Goal: Use online tool/utility

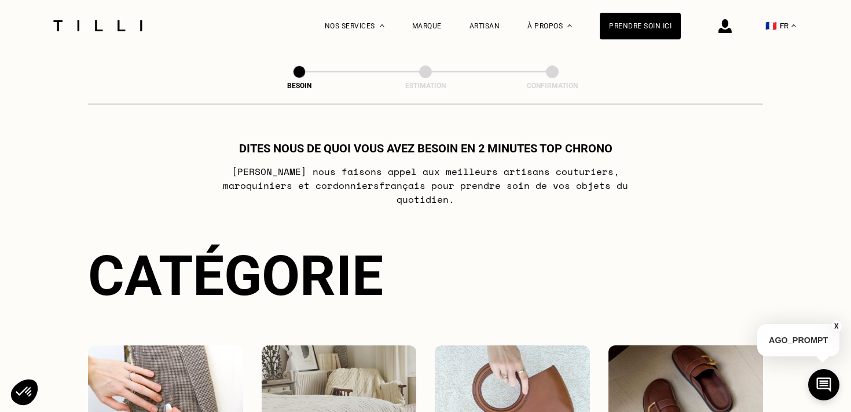
select select "FR"
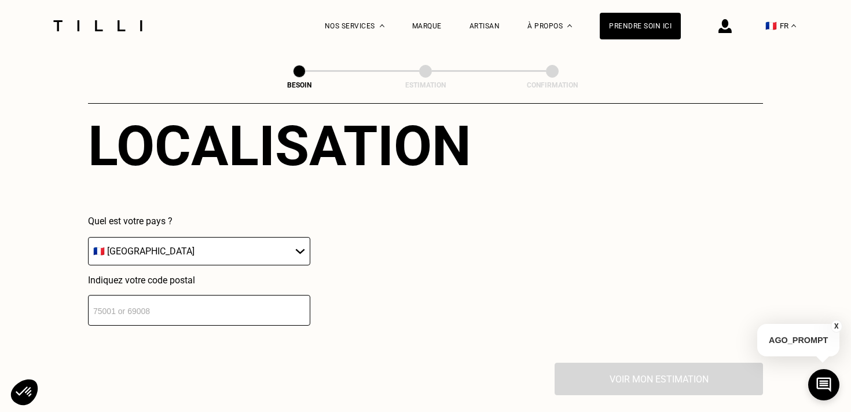
scroll to position [761, 0]
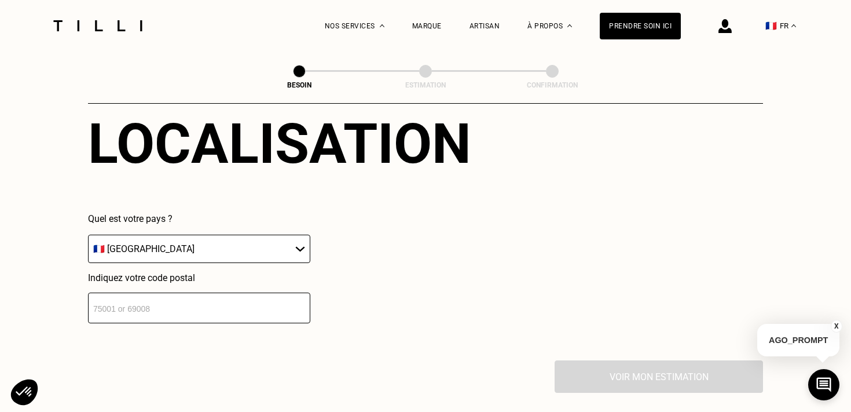
click at [165, 301] on input "number" at bounding box center [199, 307] width 222 height 31
type input "75007"
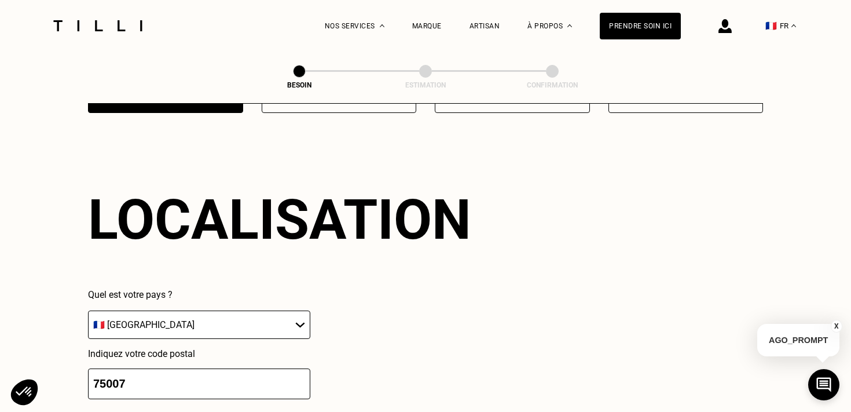
scroll to position [1199, 0]
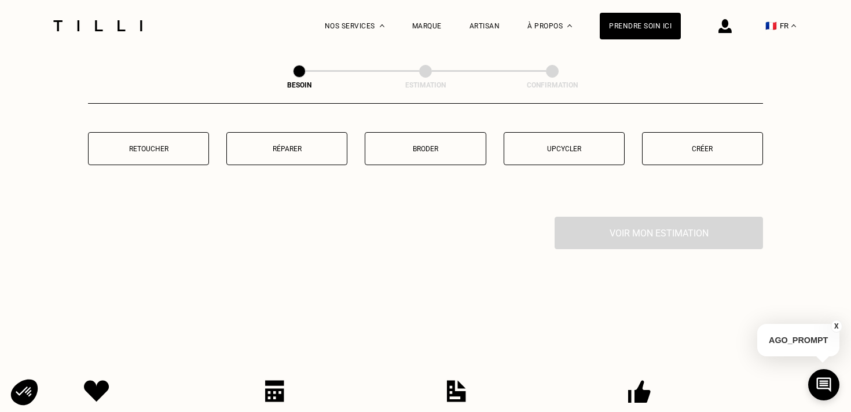
click at [693, 145] on p "Créer" at bounding box center [702, 149] width 108 height 8
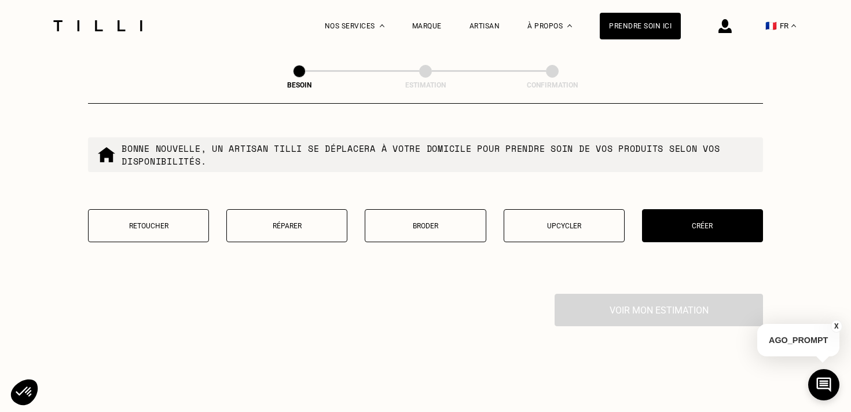
scroll to position [1056, 0]
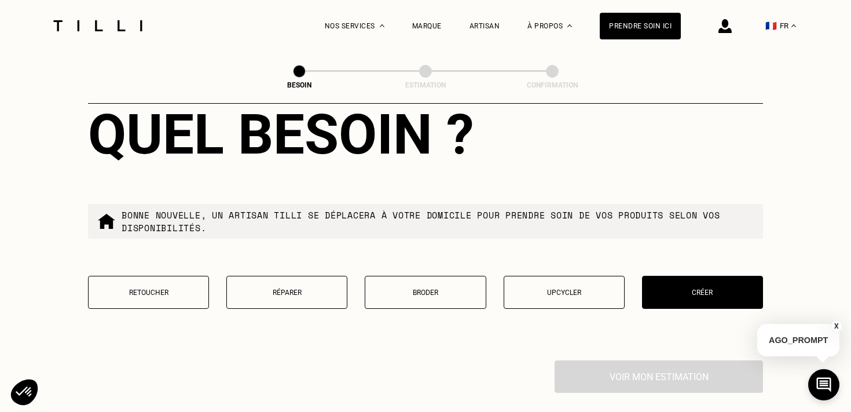
click at [586, 360] on div "Voir mon estimation" at bounding box center [425, 376] width 675 height 32
click at [674, 288] on p "Créer" at bounding box center [702, 292] width 108 height 8
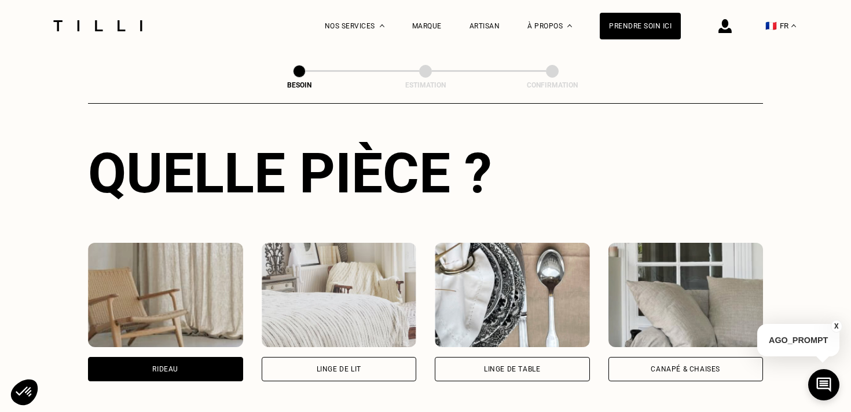
scroll to position [398, 0]
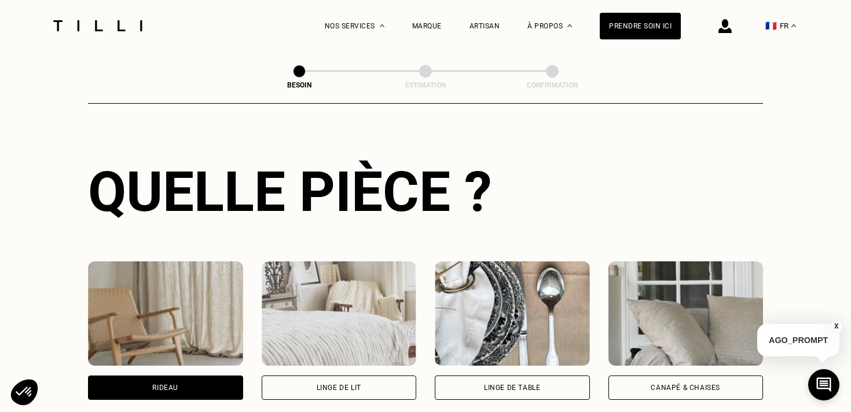
click at [164, 379] on div "Rideau" at bounding box center [165, 387] width 155 height 24
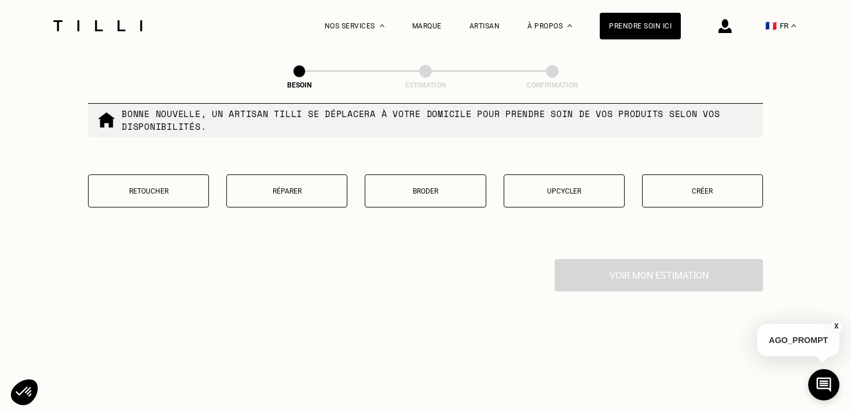
scroll to position [1135, 0]
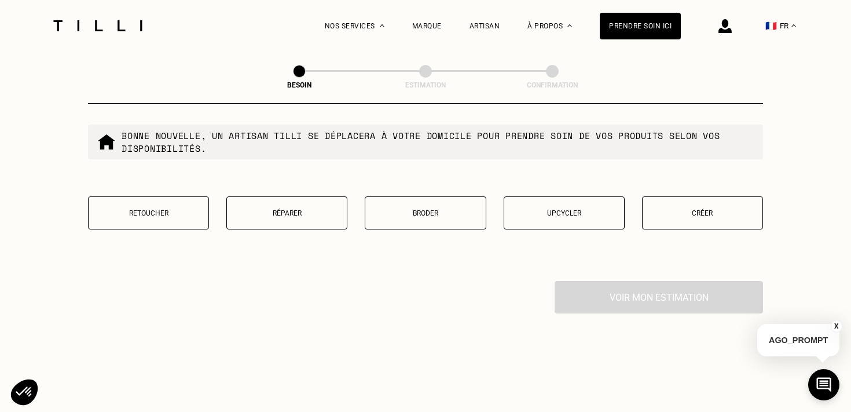
click at [664, 209] on p "Créer" at bounding box center [702, 213] width 108 height 8
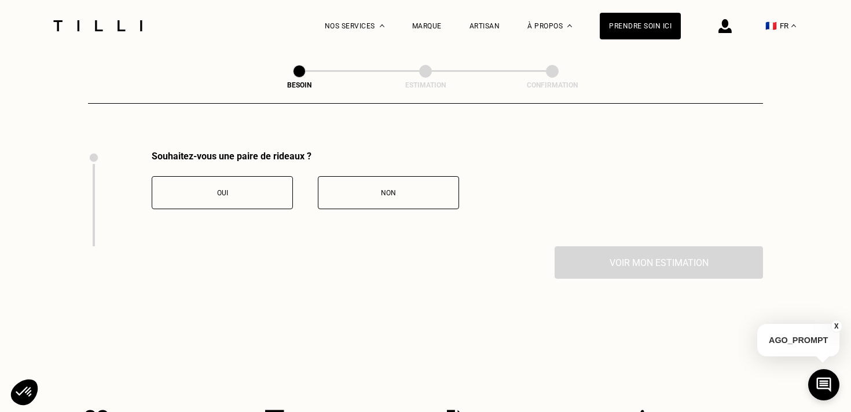
scroll to position [1273, 0]
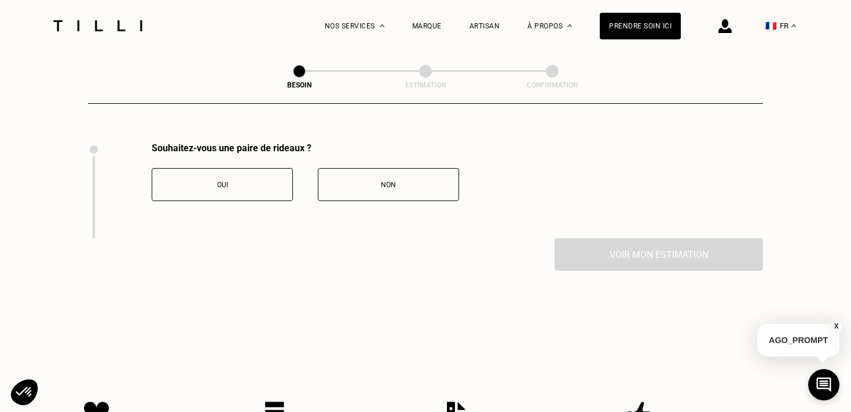
click at [263, 181] on div "Oui" at bounding box center [222, 185] width 129 height 8
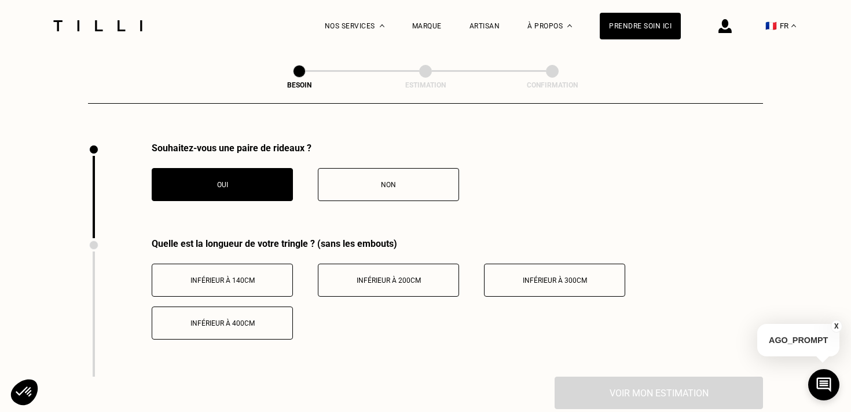
click at [374, 280] on button "Inférieur à 200cm" at bounding box center [388, 279] width 141 height 33
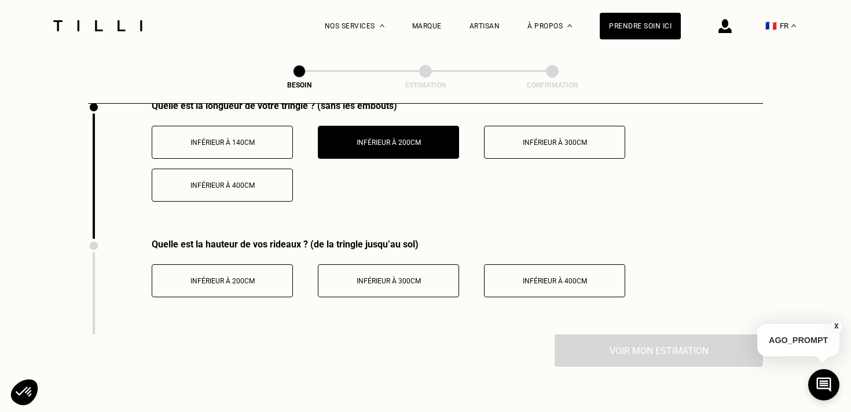
scroll to position [1411, 0]
click at [404, 265] on button "Inférieur à 300cm" at bounding box center [388, 281] width 141 height 33
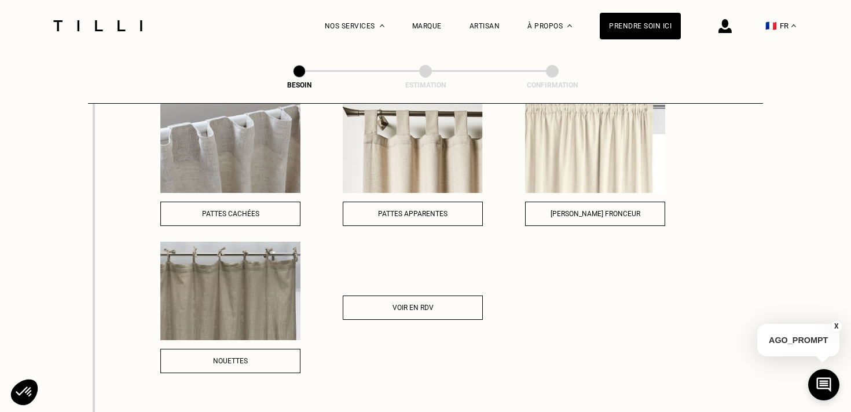
scroll to position [1642, 0]
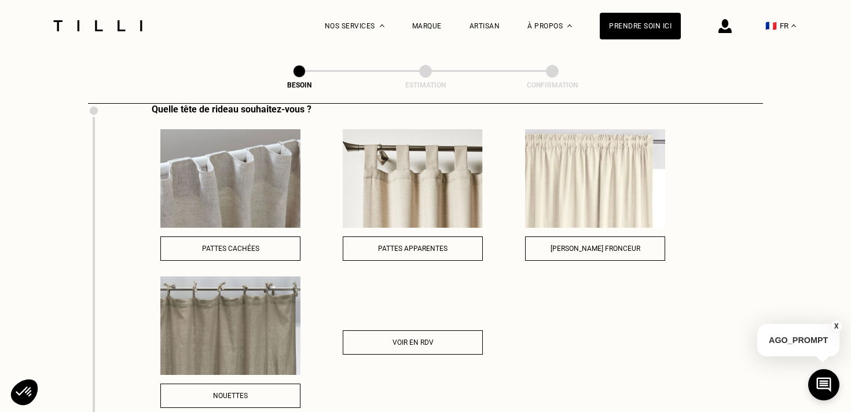
click at [229, 200] on img at bounding box center [230, 178] width 140 height 98
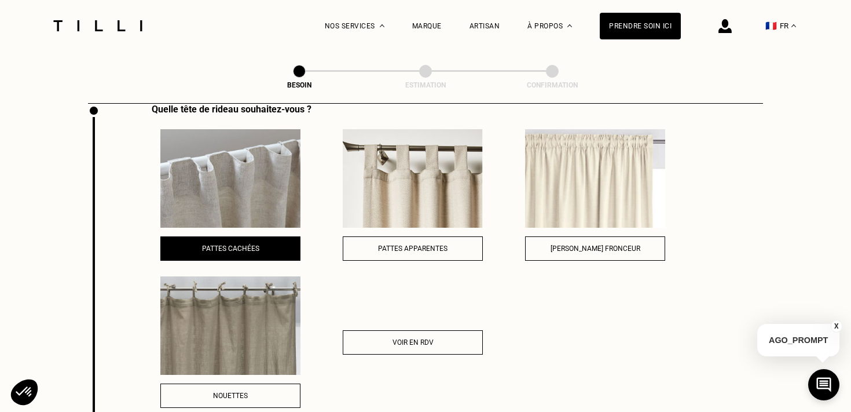
click at [229, 236] on button "Pattes cachées" at bounding box center [230, 248] width 140 height 24
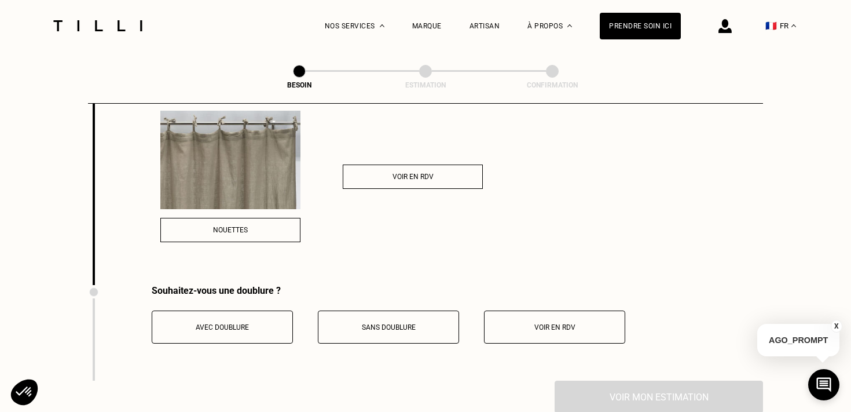
scroll to position [1809, 0]
click at [217, 317] on button "Avec doublure" at bounding box center [222, 325] width 141 height 33
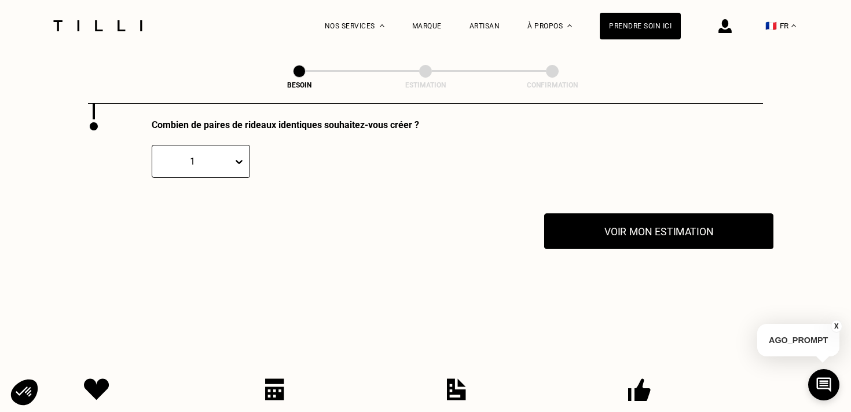
scroll to position [2068, 0]
click at [629, 218] on button "Voir mon estimation" at bounding box center [658, 232] width 229 height 36
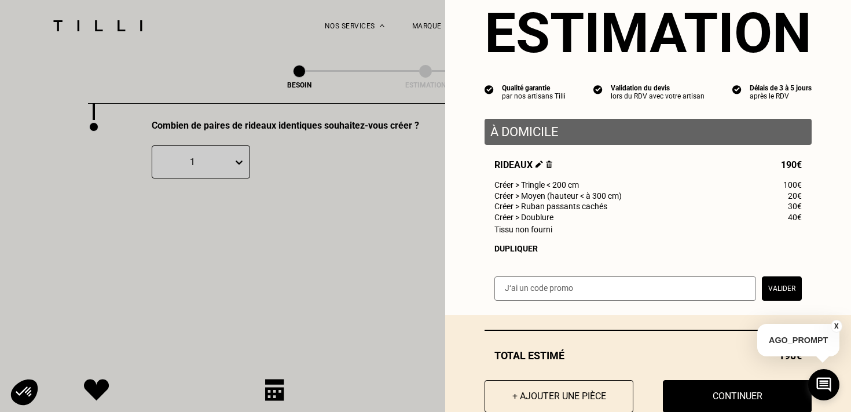
scroll to position [44, 0]
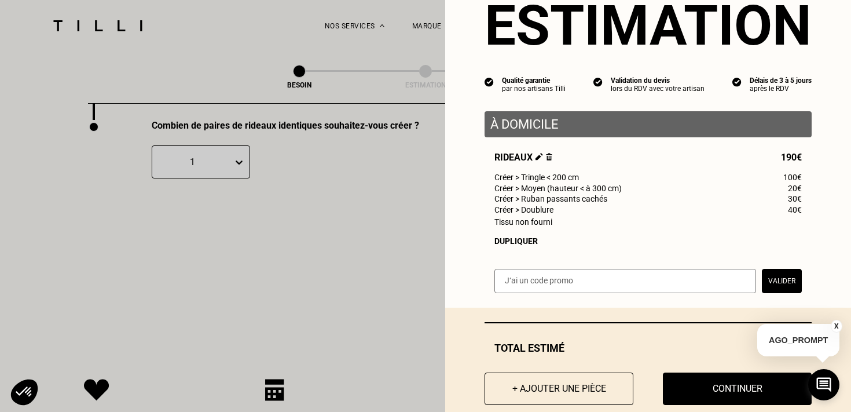
click at [545, 222] on span "Tissu non fourni" at bounding box center [523, 221] width 58 height 9
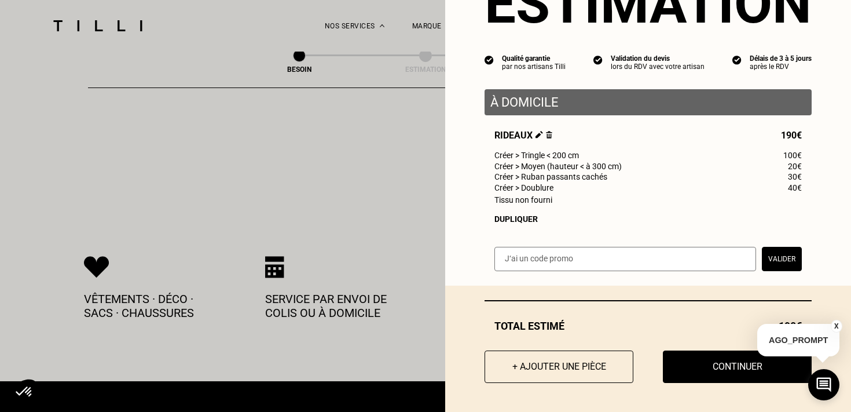
scroll to position [2193, 0]
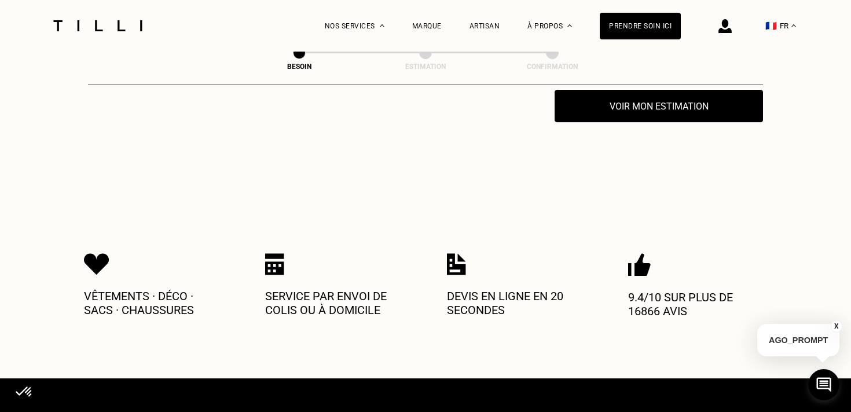
click at [836, 326] on button "X" at bounding box center [837, 326] width 12 height 13
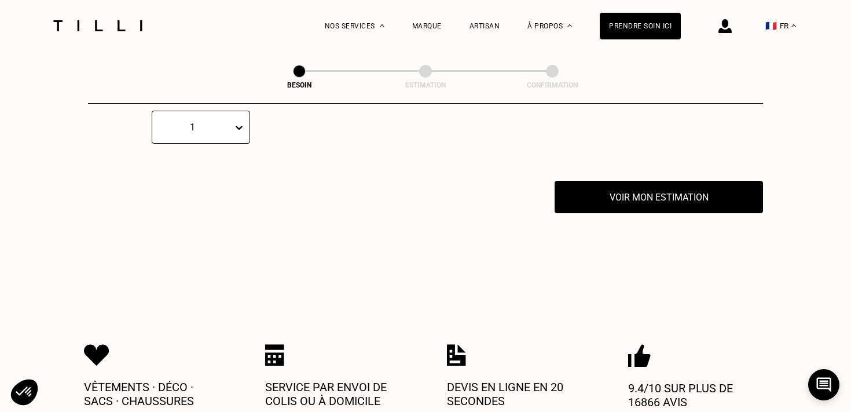
scroll to position [1972, 0]
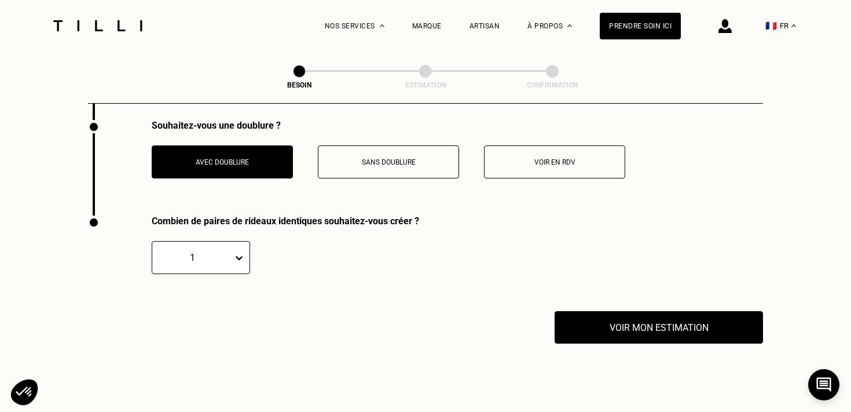
click at [727, 294] on div "Combien de paires de rideaux identiques souhaitez-vous créer ? 1" at bounding box center [425, 263] width 675 height 96
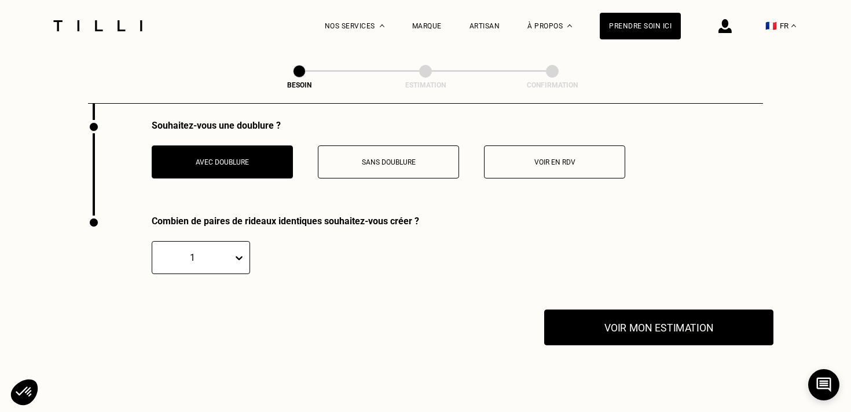
click at [713, 309] on button "Voir mon estimation" at bounding box center [658, 327] width 229 height 36
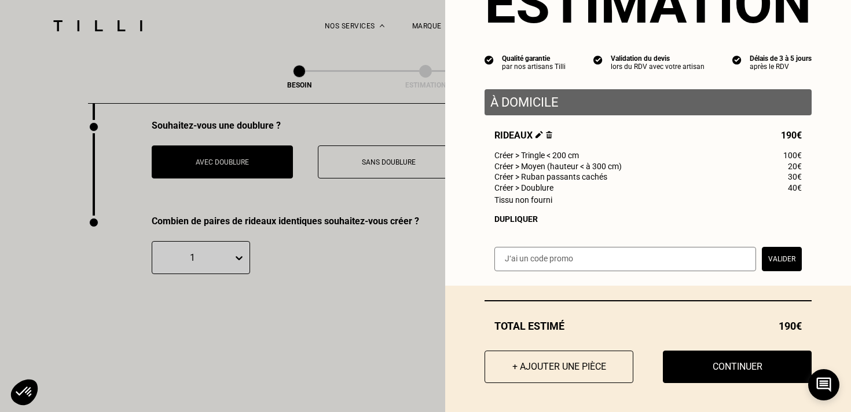
scroll to position [68, 0]
